Goal: Complete application form

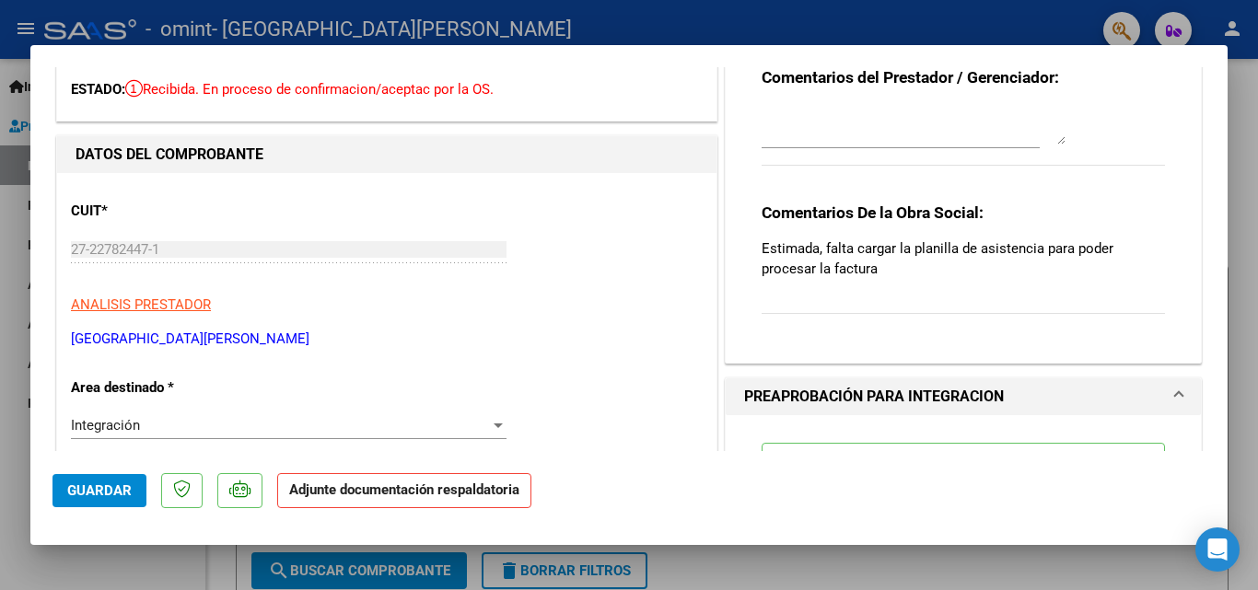
scroll to position [276, 0]
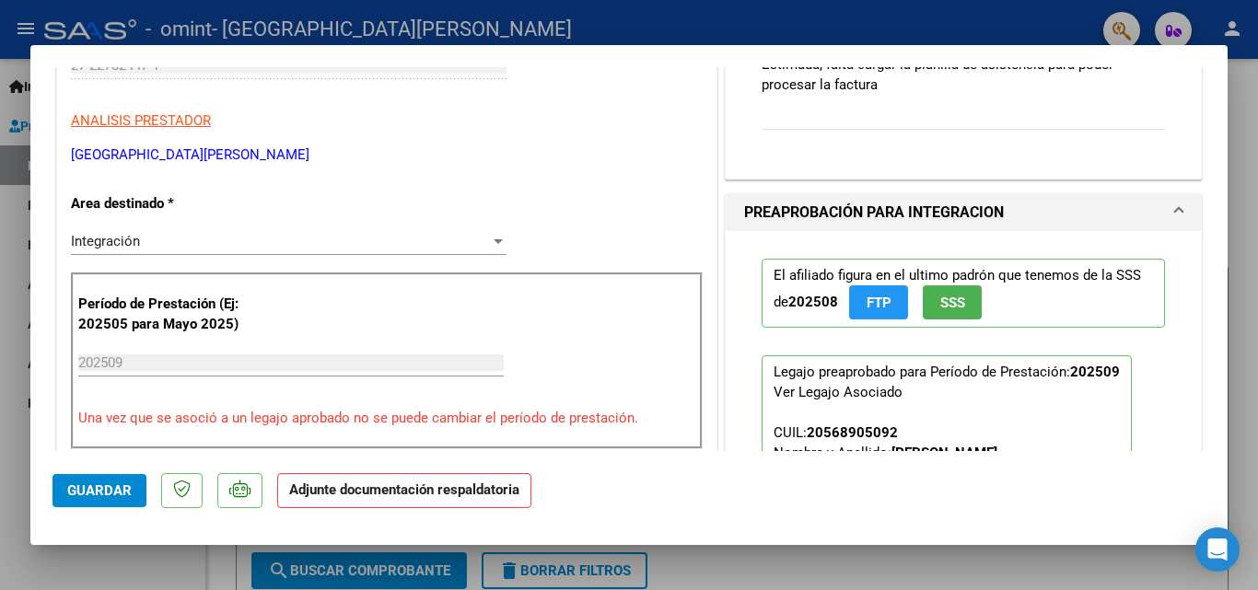
click at [135, 239] on span "Integración" at bounding box center [105, 241] width 69 height 17
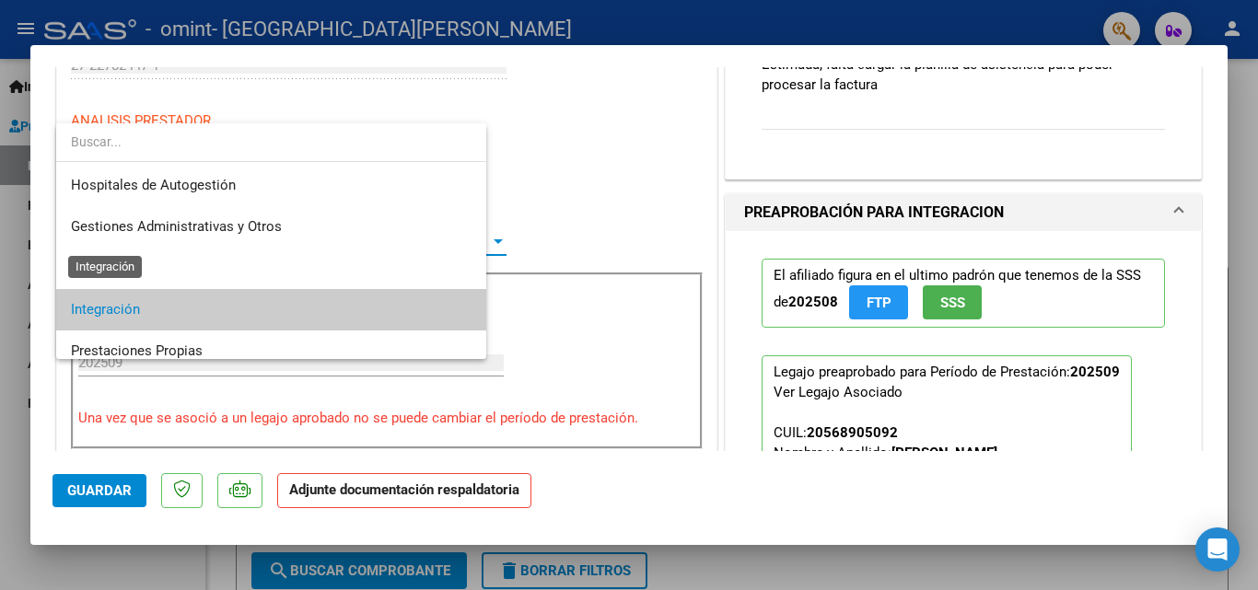
scroll to position [69, 0]
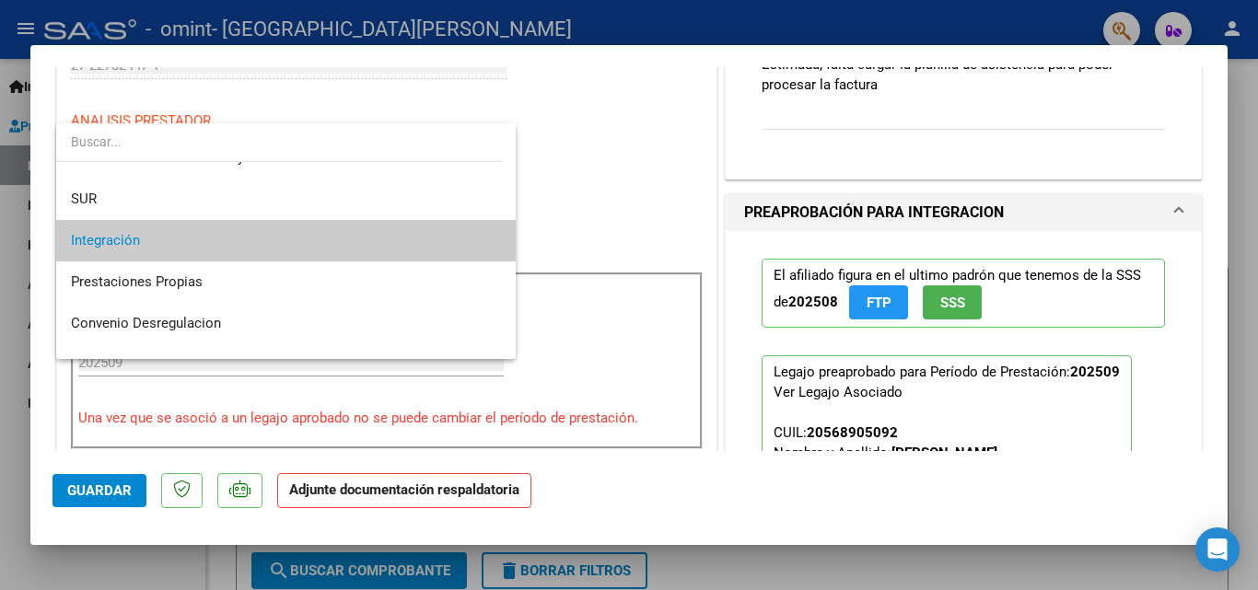
click at [547, 227] on div at bounding box center [629, 295] width 1258 height 590
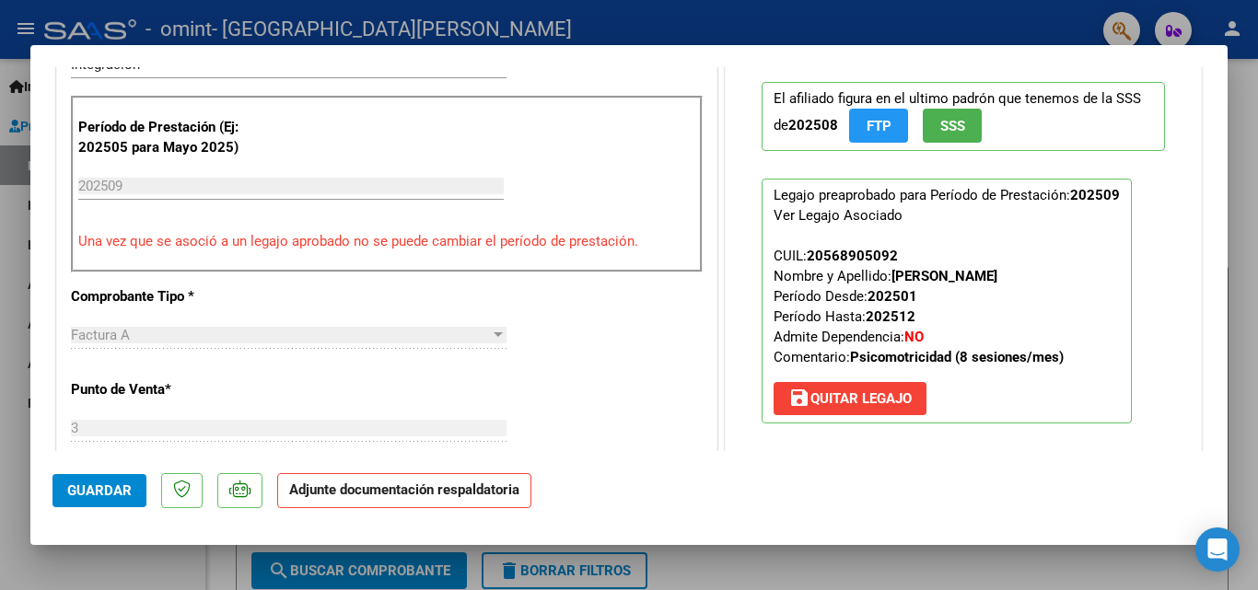
scroll to position [460, 0]
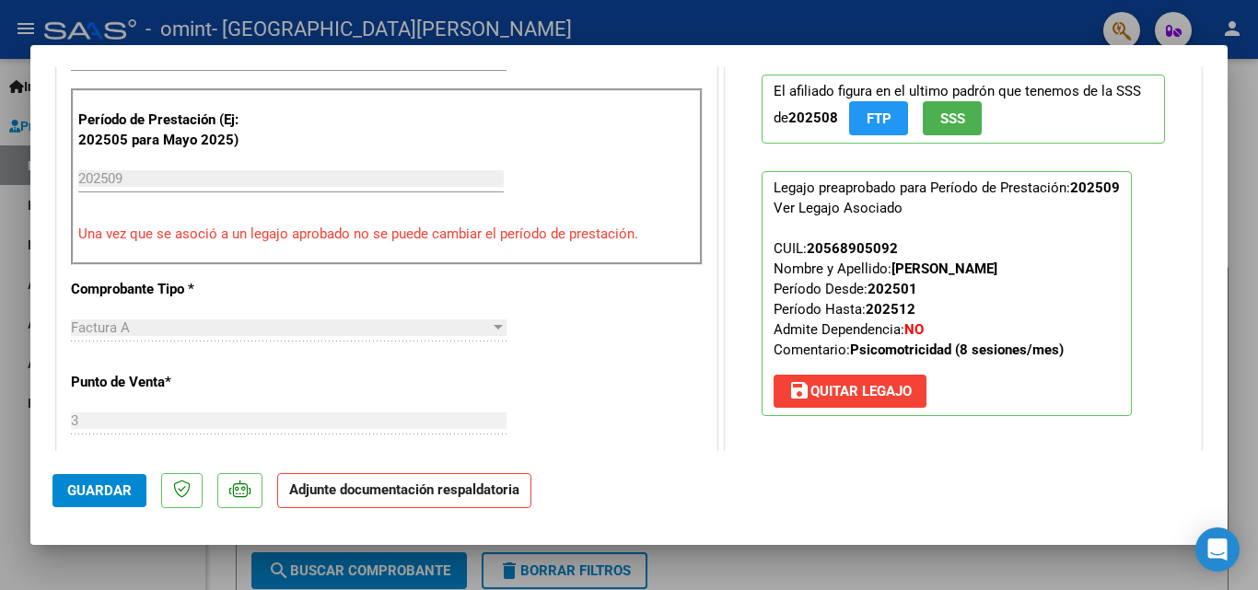
click at [99, 175] on input "202509" at bounding box center [290, 178] width 425 height 17
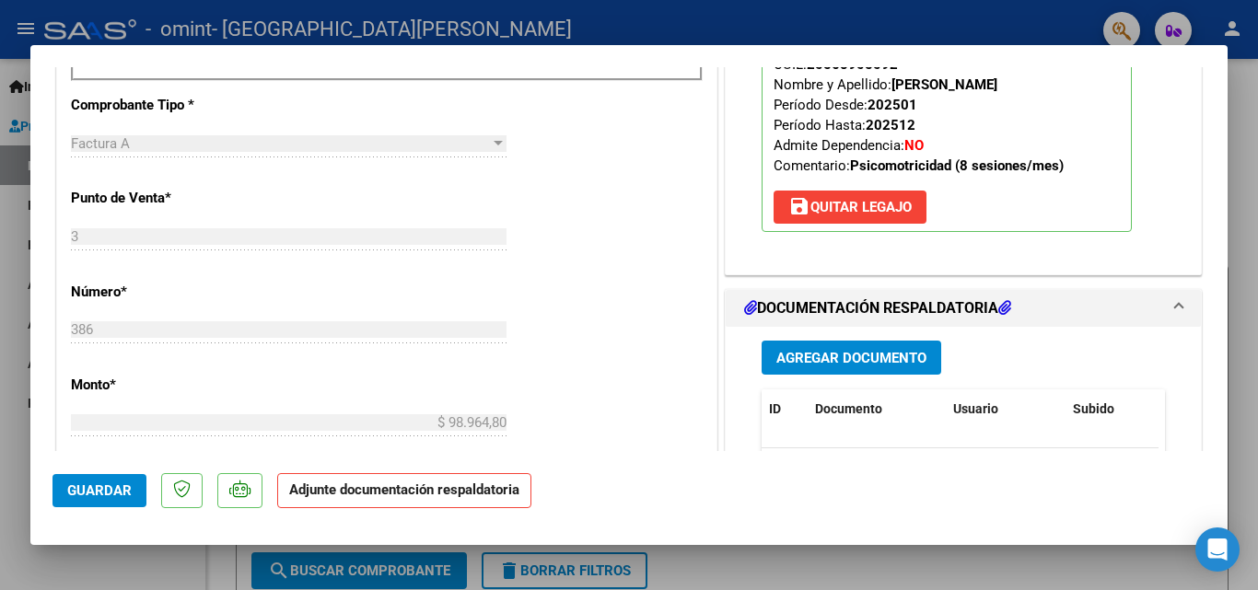
scroll to position [644, 0]
click at [792, 358] on span "Agregar Documento" at bounding box center [851, 359] width 150 height 17
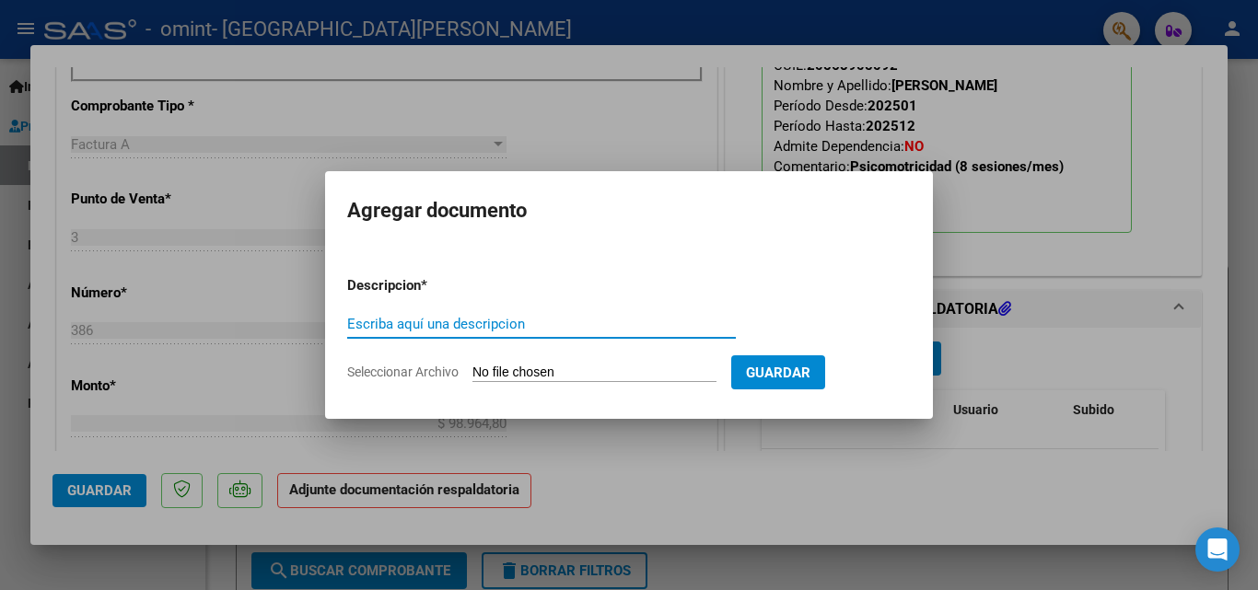
click at [529, 371] on input "Seleccionar Archivo" at bounding box center [594, 373] width 244 height 17
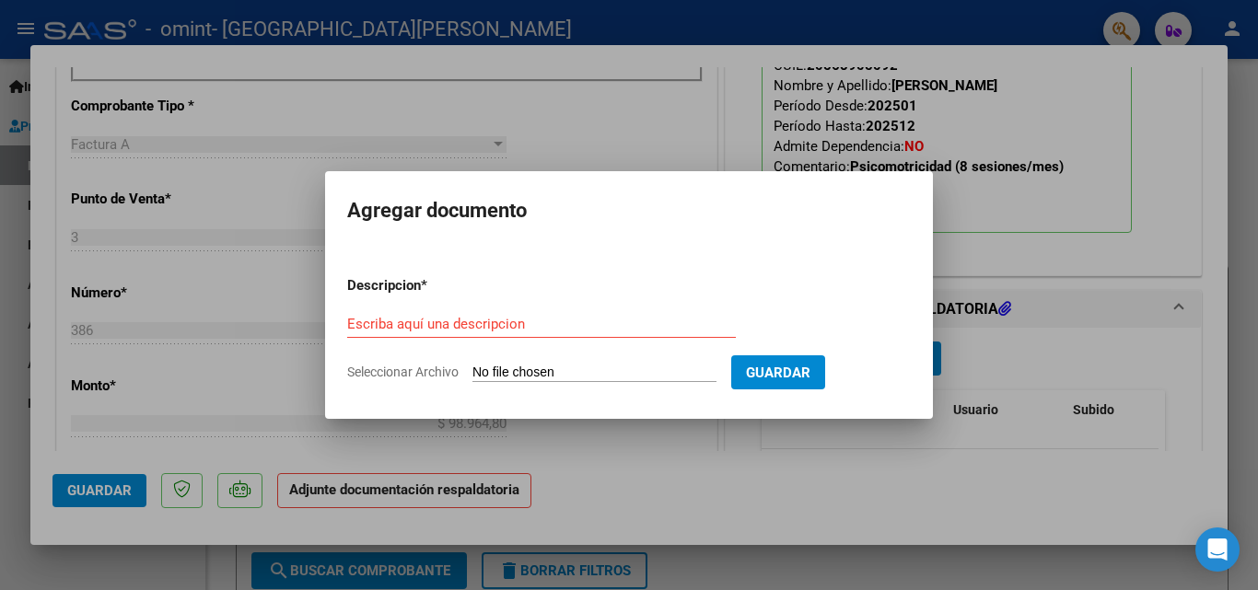
type input "C:\fakepath\CamScanner [DATE] 15.10.pdf"
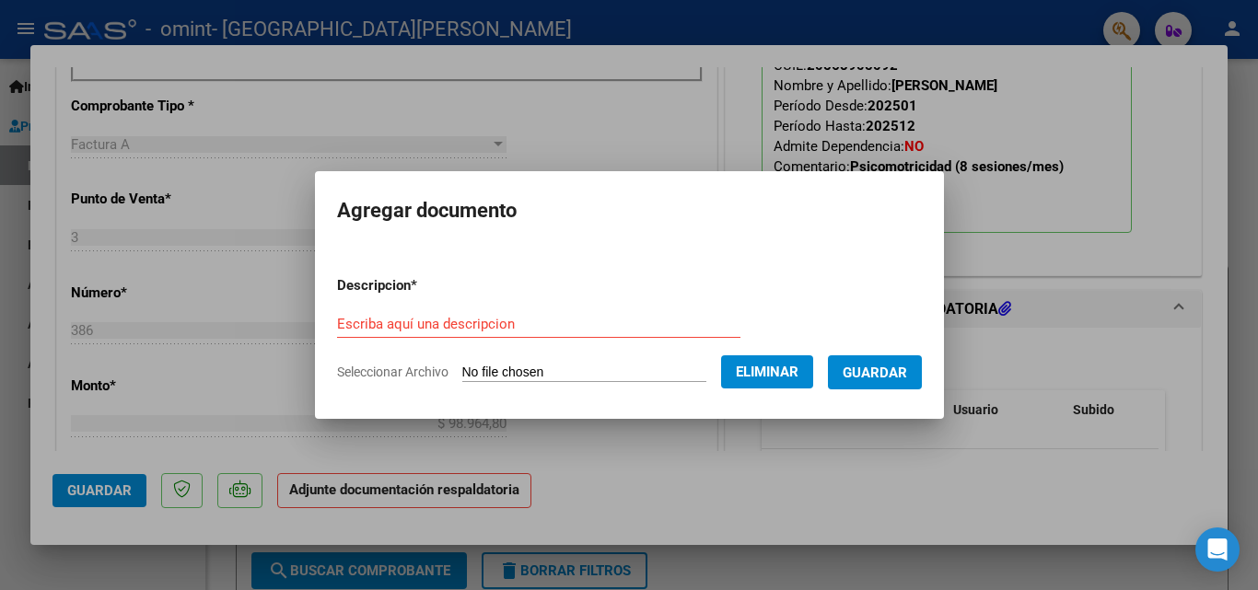
click at [448, 317] on input "Escriba aquí una descripcion" at bounding box center [538, 324] width 403 height 17
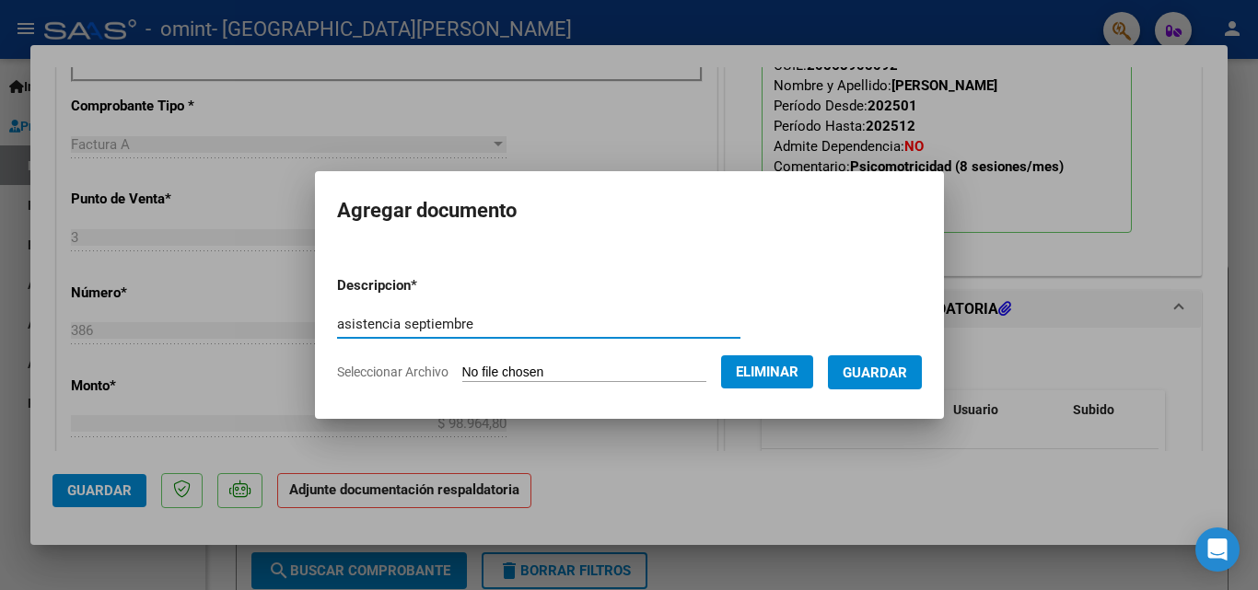
type input "asistencia septiembre"
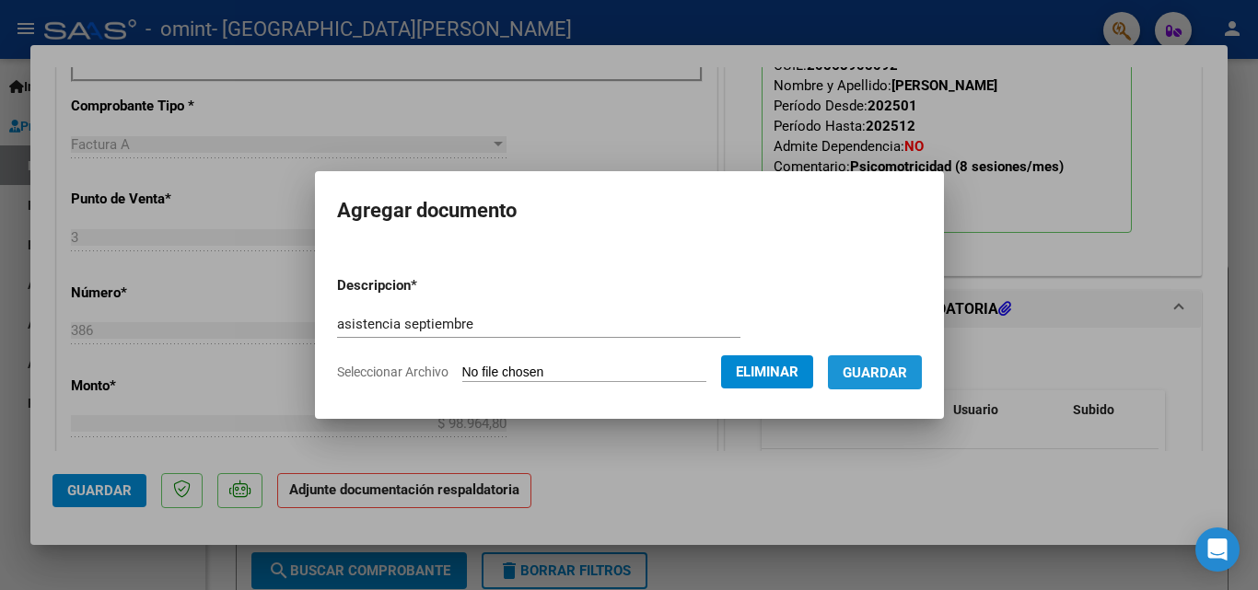
click at [891, 380] on span "Guardar" at bounding box center [875, 373] width 64 height 17
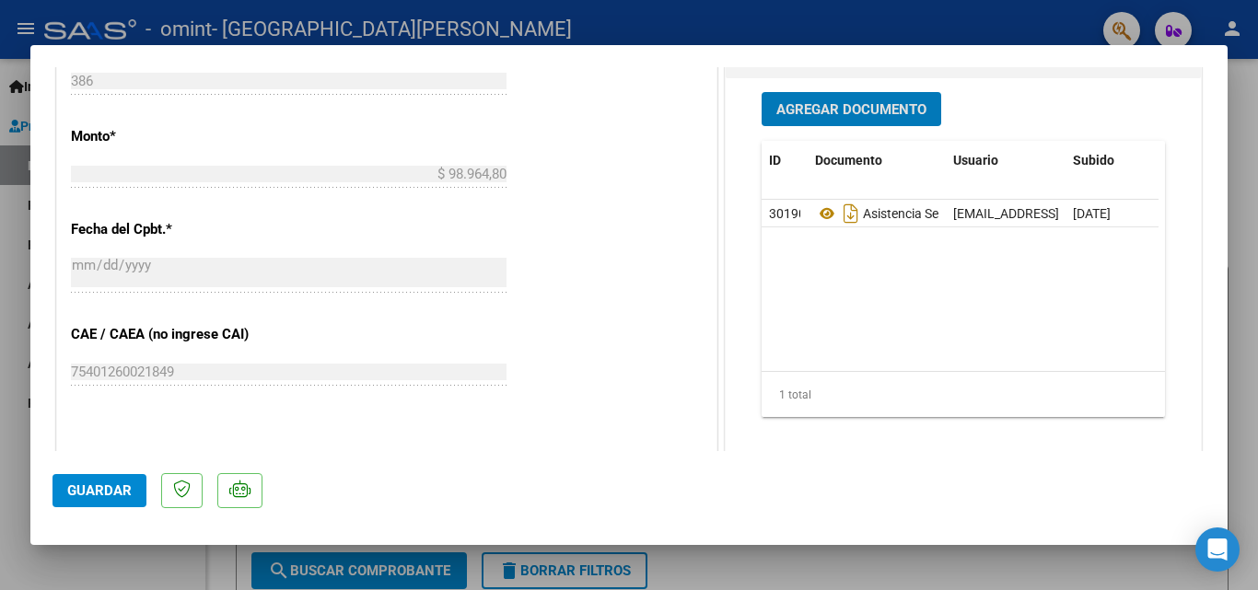
scroll to position [1012, 0]
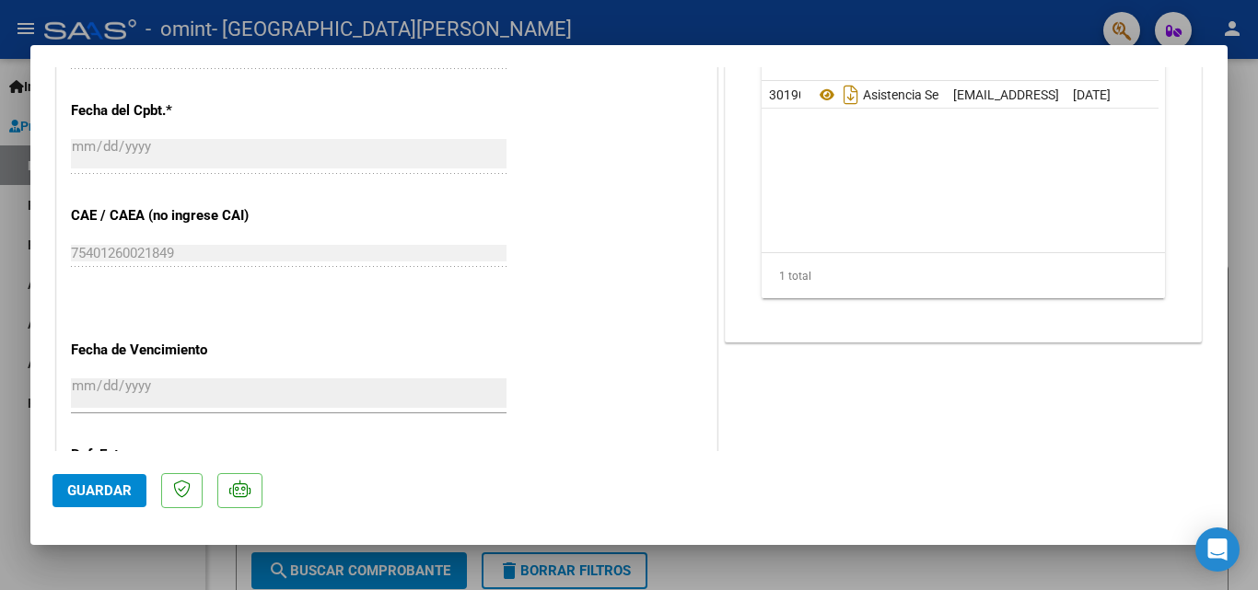
click at [73, 487] on span "Guardar" at bounding box center [99, 491] width 64 height 17
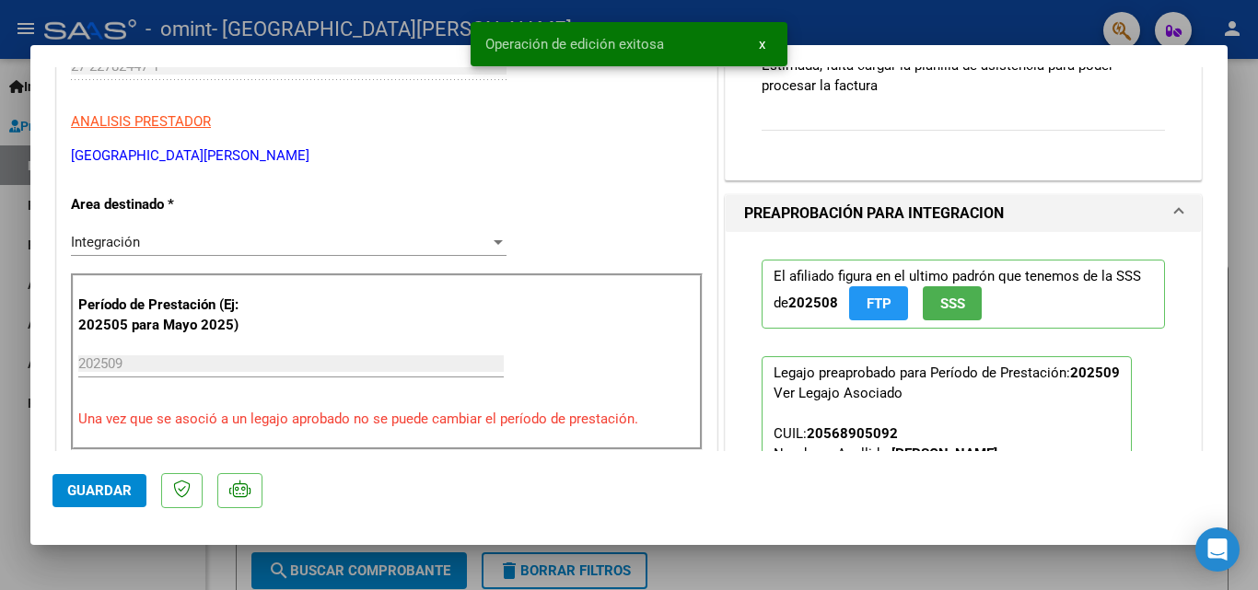
scroll to position [0, 0]
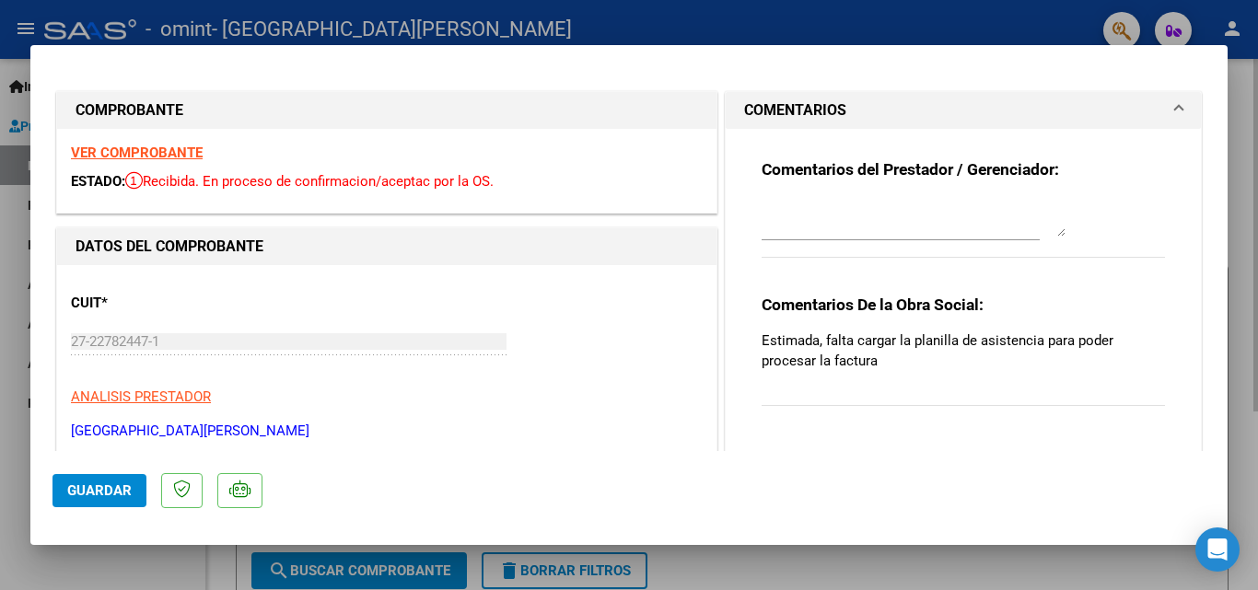
click at [1249, 383] on div at bounding box center [629, 295] width 1258 height 590
type input "$ 0,00"
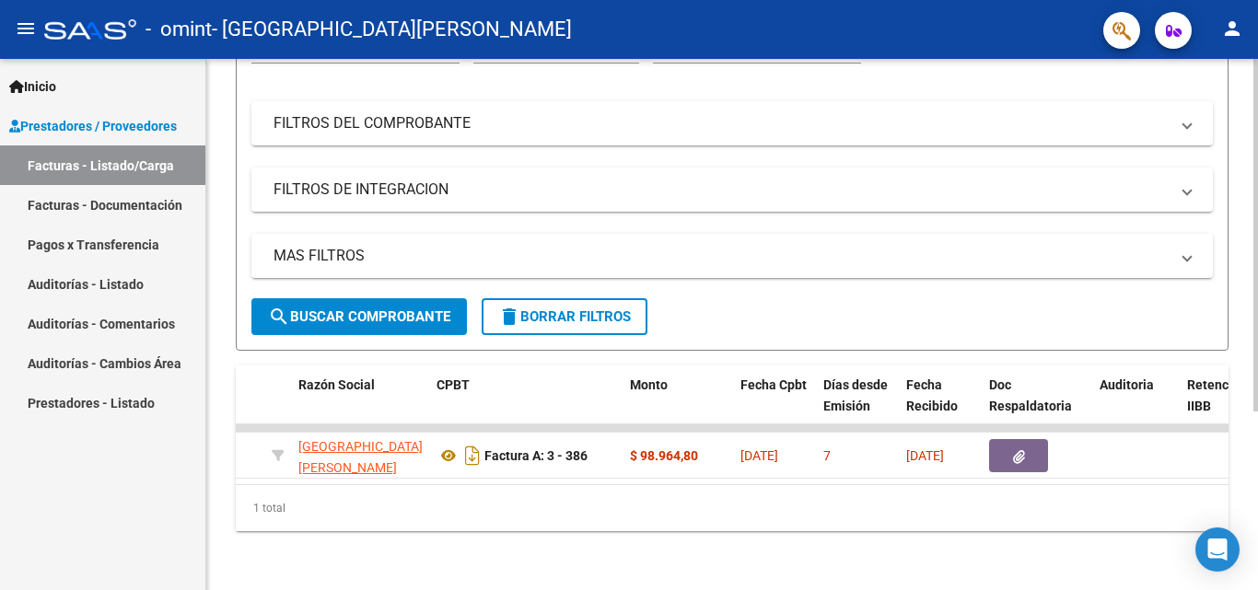
scroll to position [0, 479]
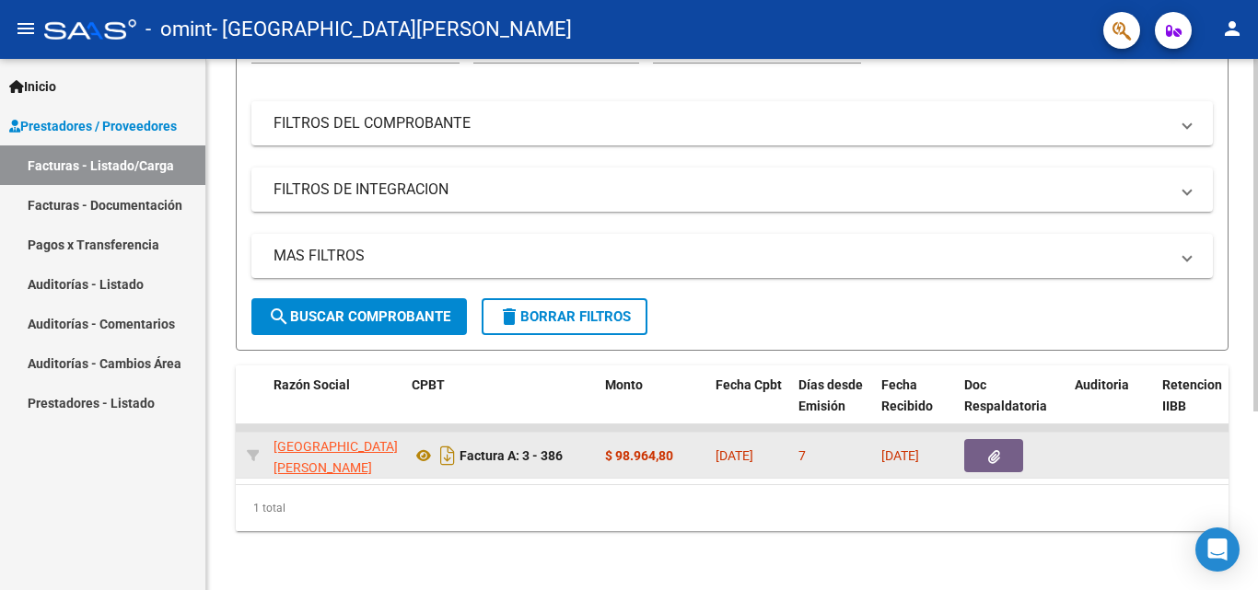
click at [998, 449] on button "button" at bounding box center [993, 455] width 59 height 33
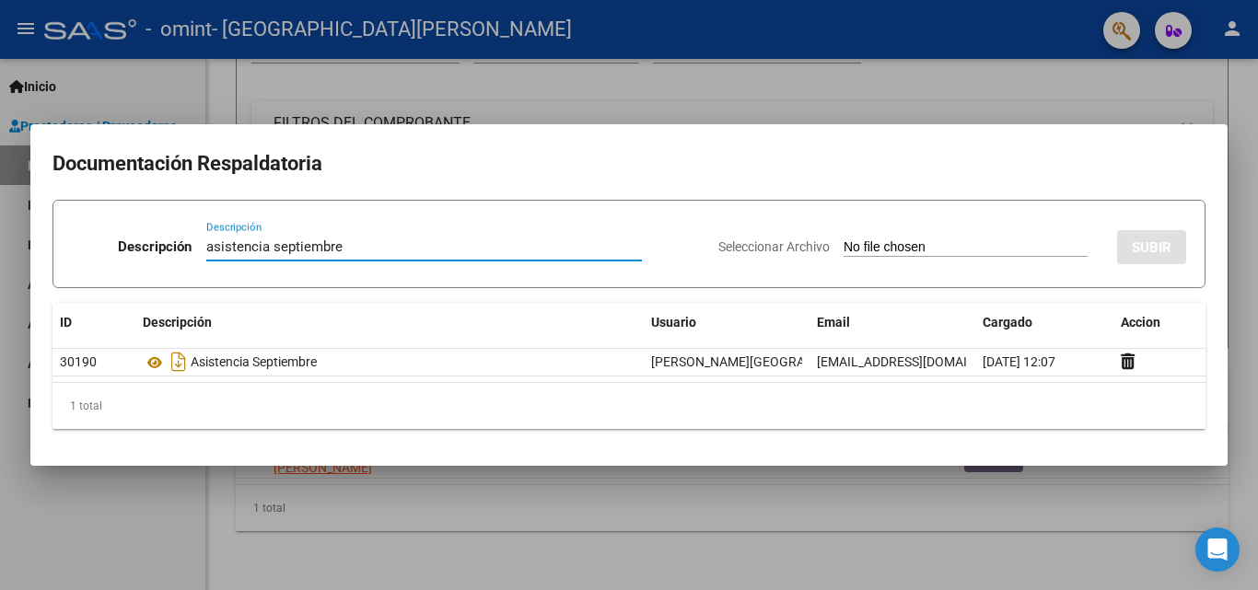
type input "asistencia septiembre"
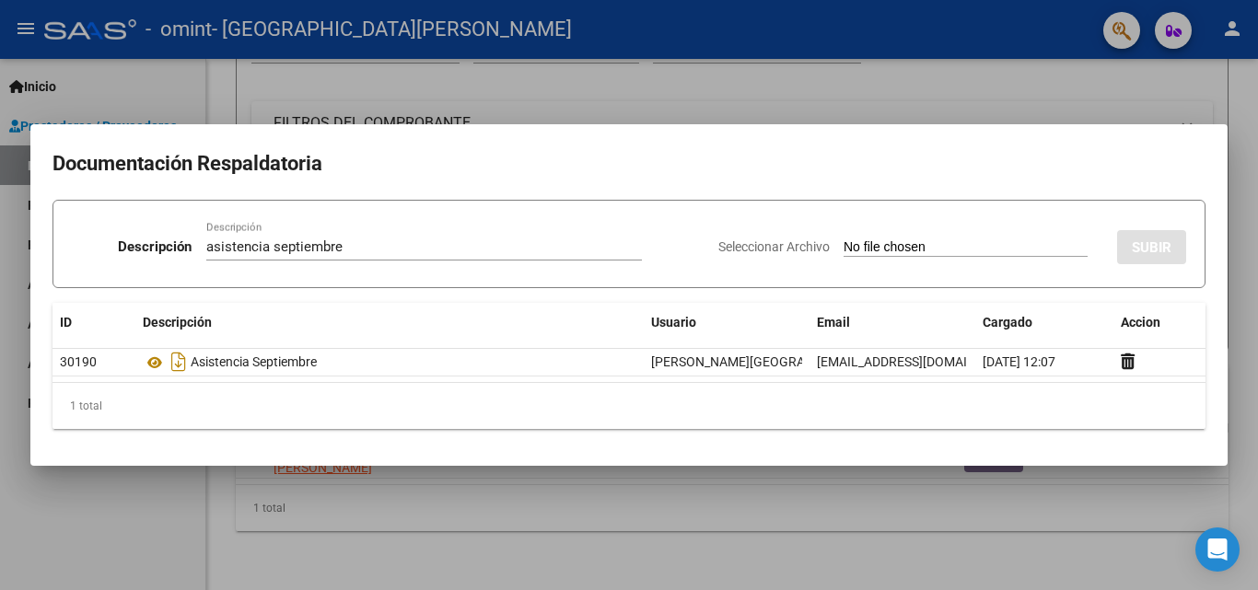
click at [974, 248] on input "Seleccionar Archivo" at bounding box center [966, 247] width 244 height 17
type input "C:\fakepath\CamScanner [DATE] 15.10.pdf"
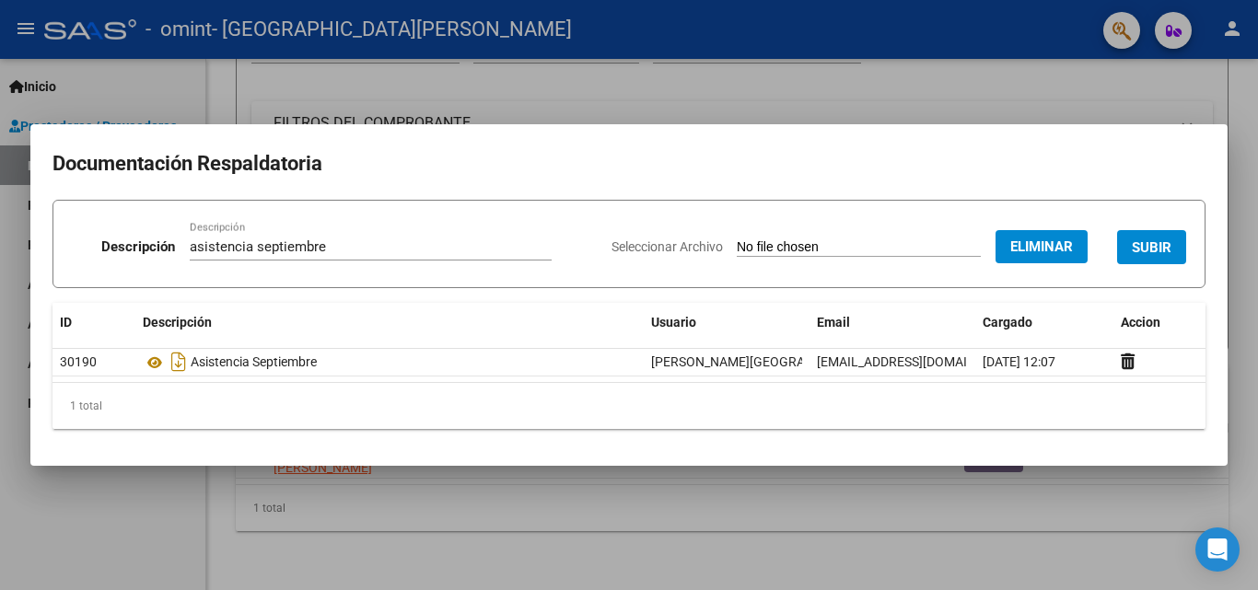
click at [1159, 240] on span "SUBIR" at bounding box center [1152, 247] width 40 height 17
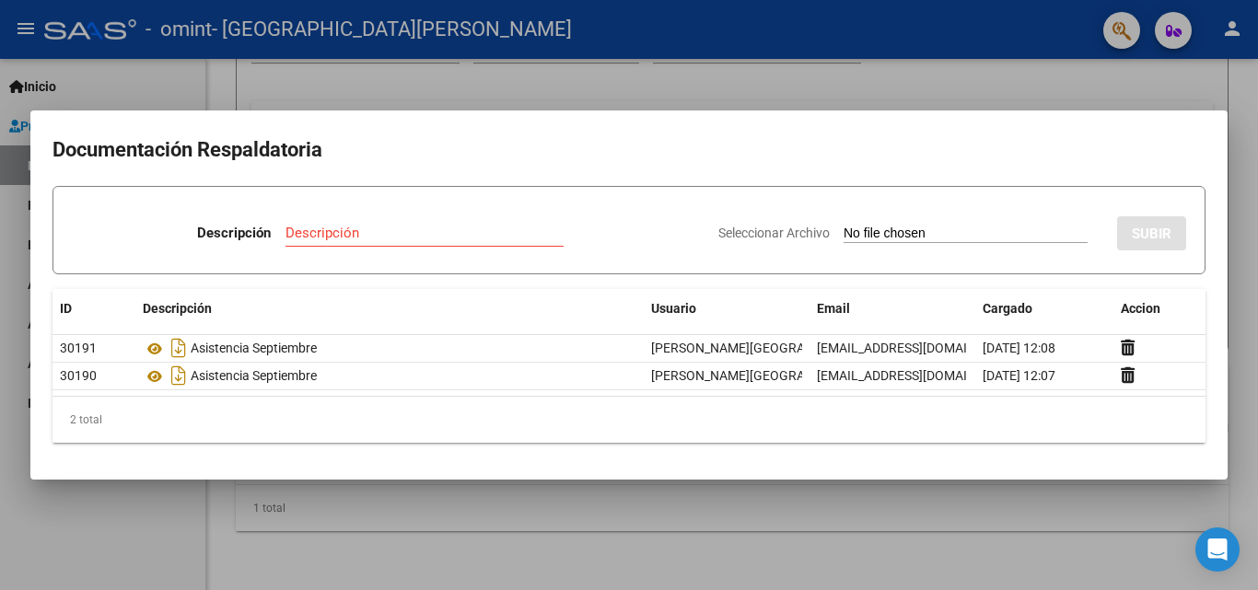
click at [933, 81] on div at bounding box center [629, 295] width 1258 height 590
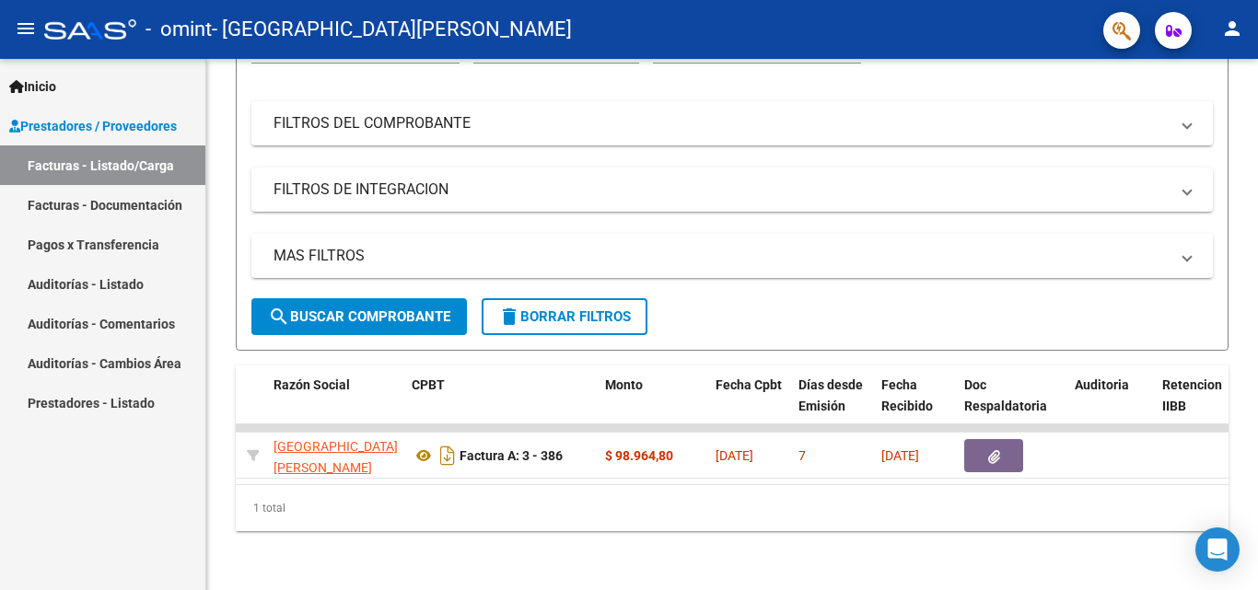
click at [97, 206] on link "Facturas - Documentación" at bounding box center [102, 205] width 205 height 40
